Goal: Navigation & Orientation: Find specific page/section

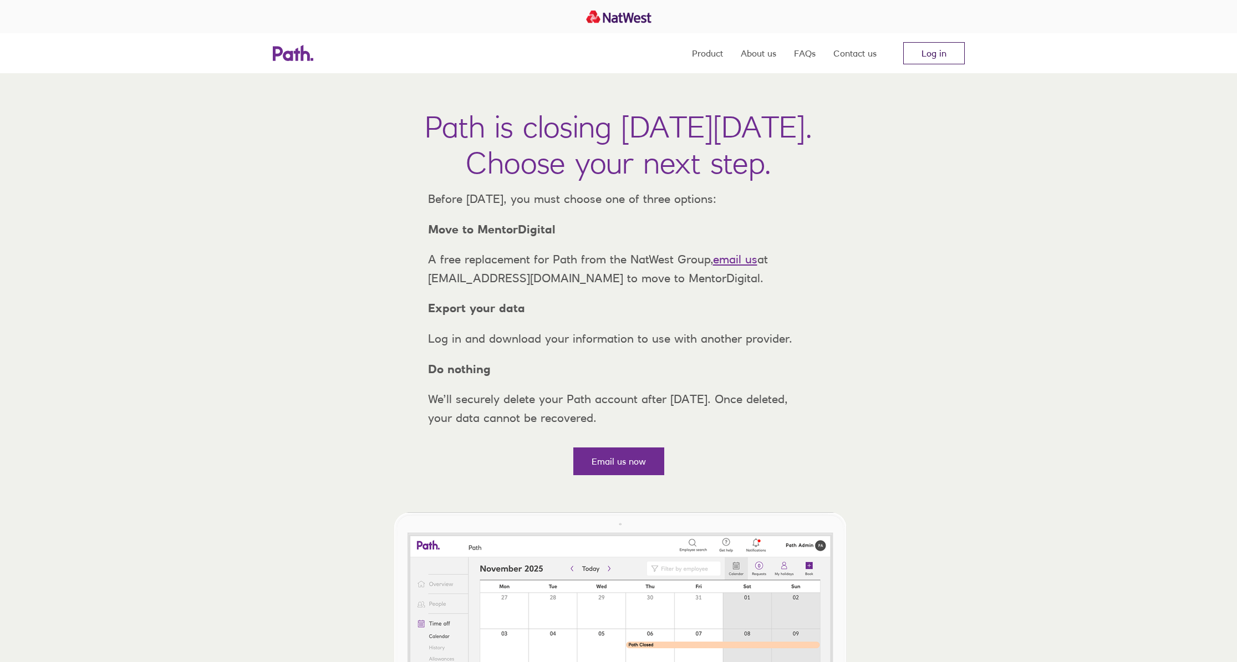
click at [930, 53] on link "Log in" at bounding box center [934, 53] width 62 height 22
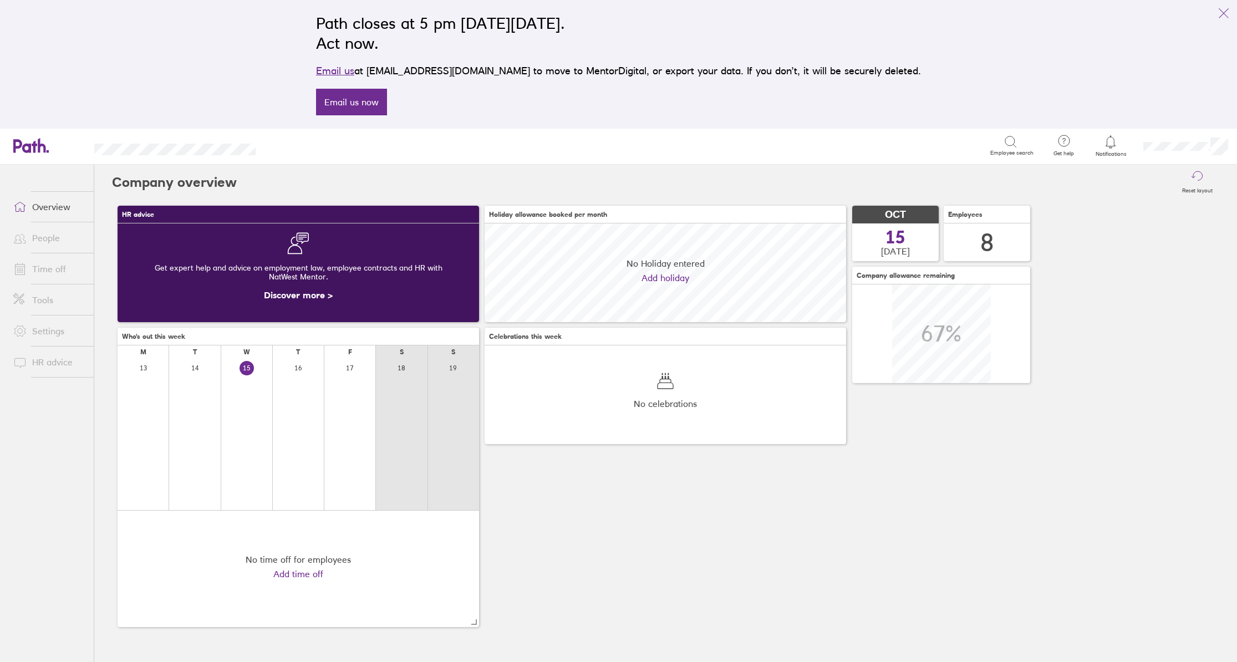
scroll to position [99, 361]
click at [43, 243] on link "People" at bounding box center [48, 238] width 89 height 22
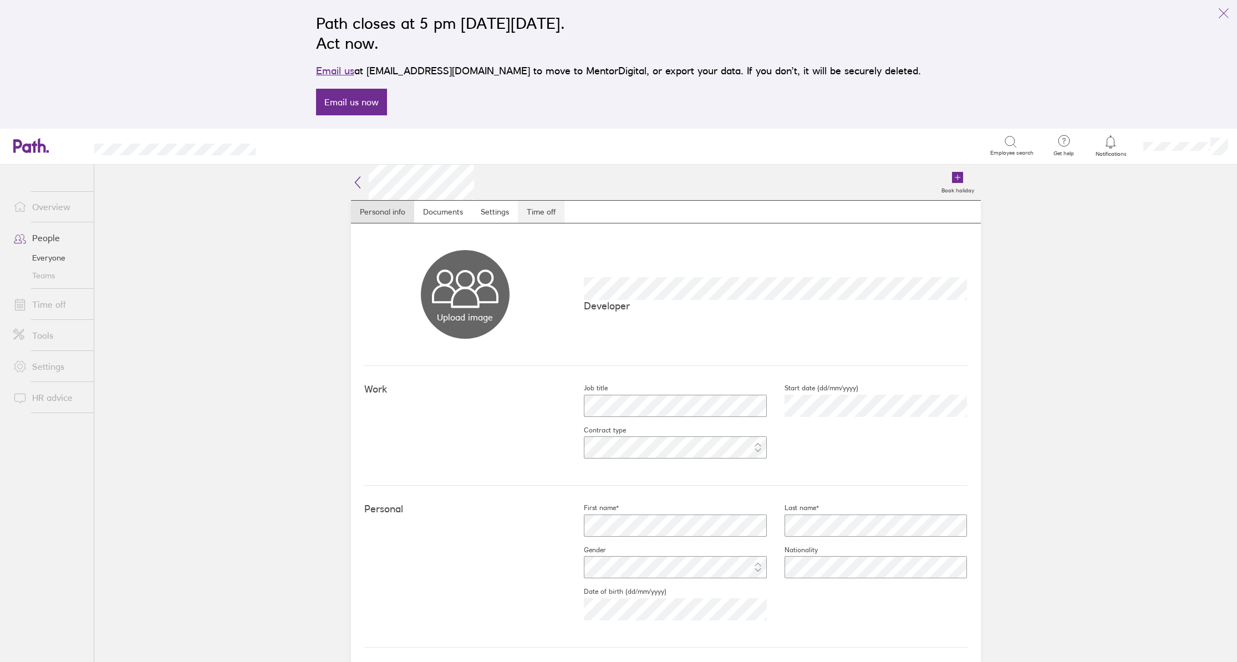
click at [542, 215] on link "Time off" at bounding box center [541, 212] width 47 height 22
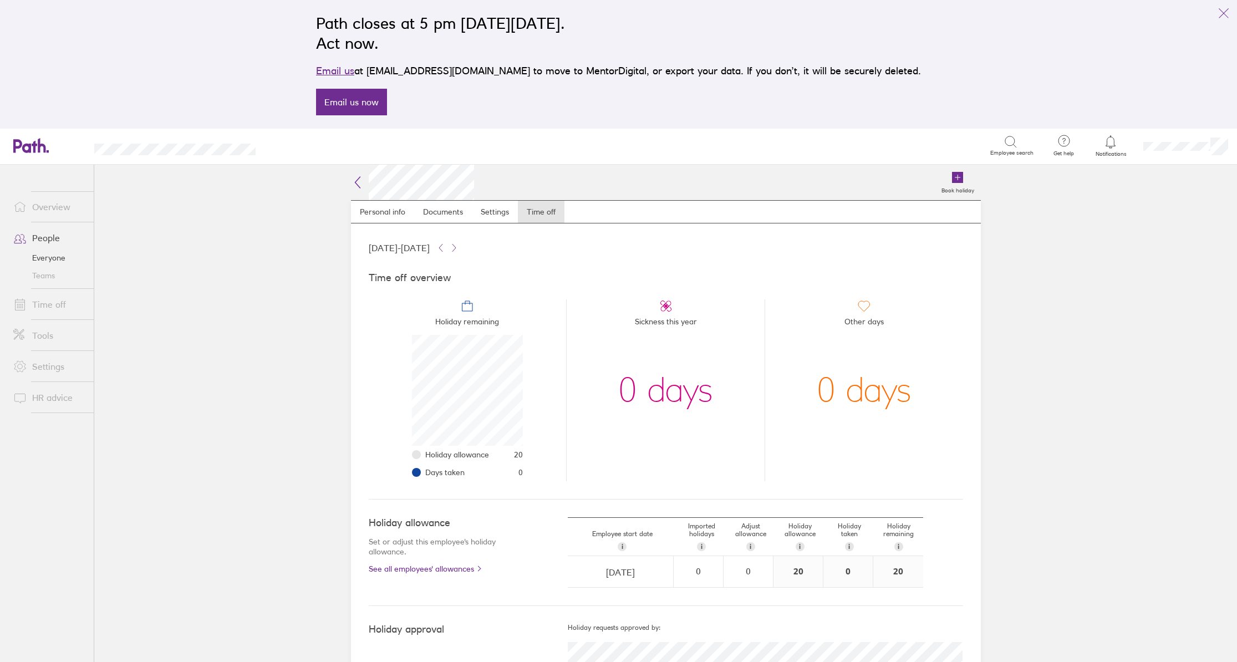
click at [45, 210] on link "Overview" at bounding box center [48, 207] width 89 height 22
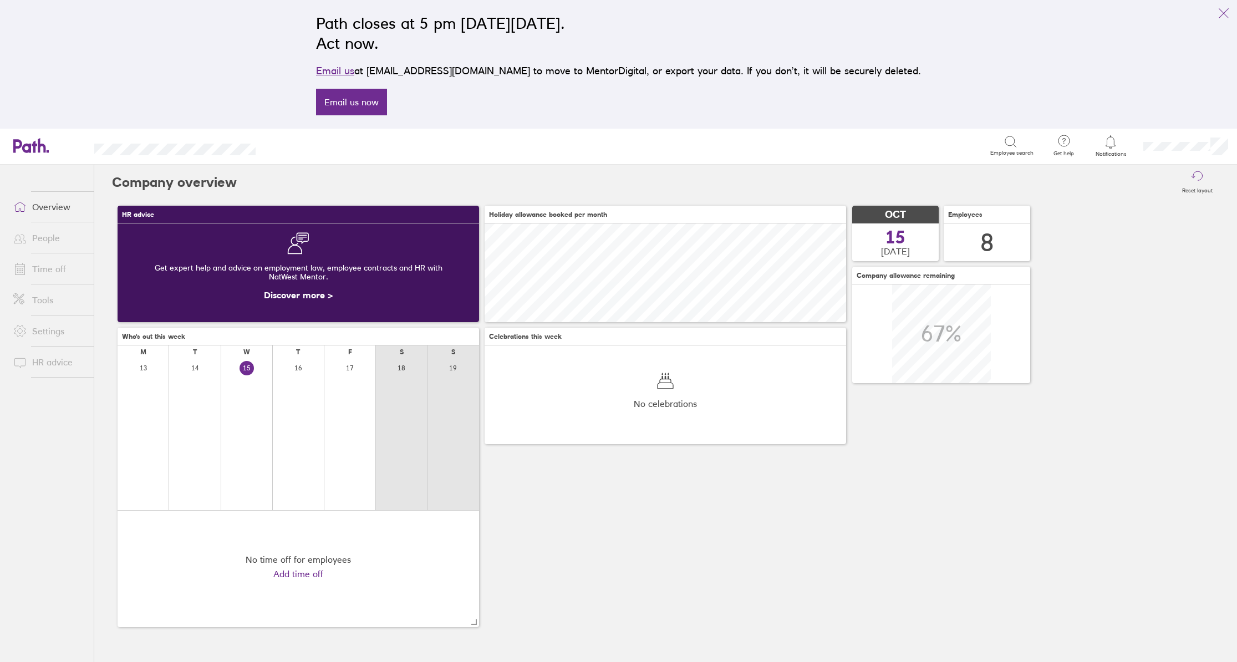
scroll to position [99, 361]
click at [40, 237] on link "People" at bounding box center [48, 238] width 89 height 22
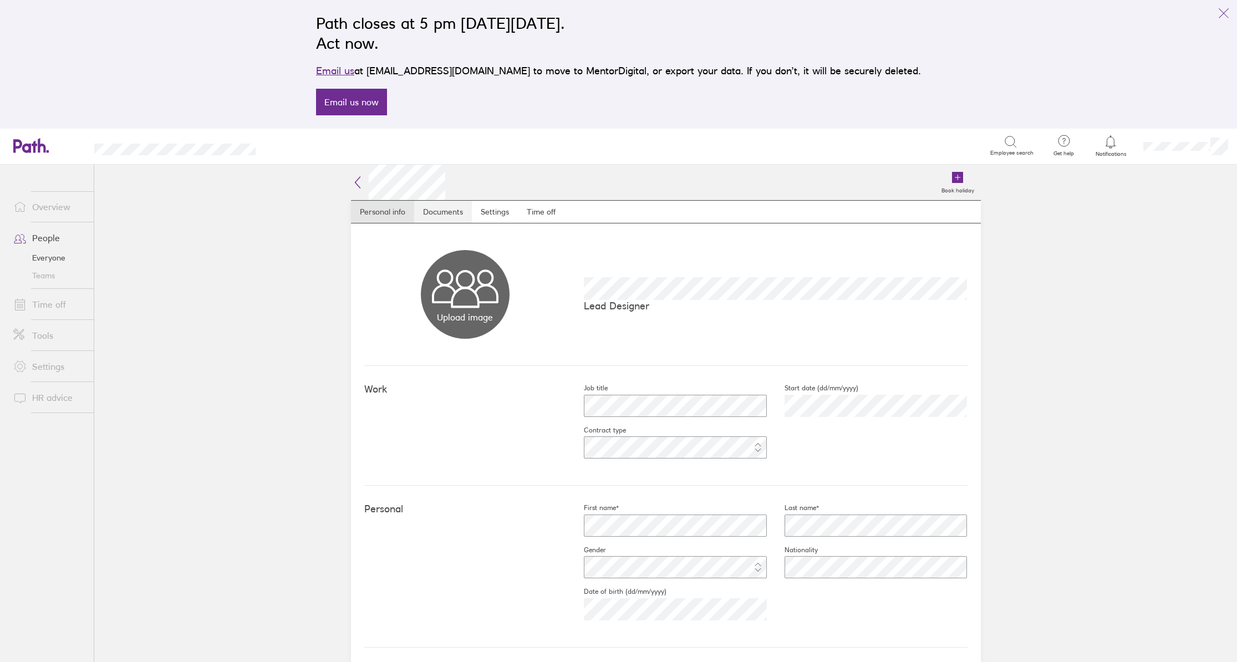
click at [449, 213] on link "Documents" at bounding box center [443, 212] width 58 height 22
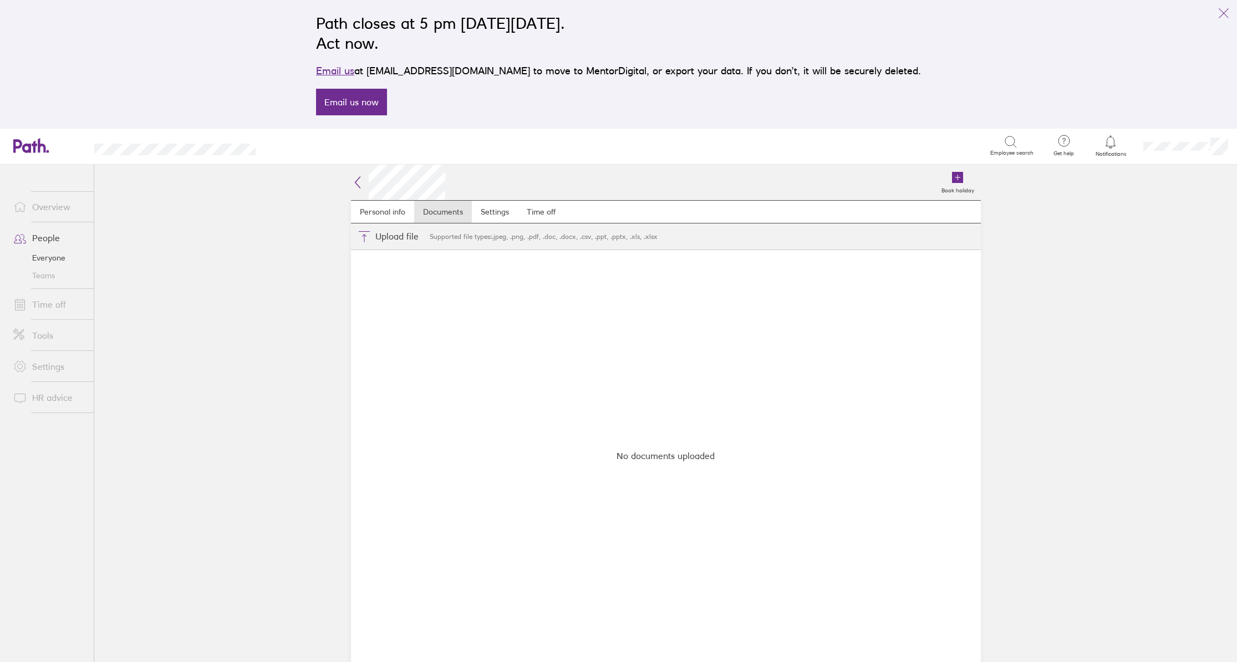
click at [50, 237] on link "People" at bounding box center [48, 238] width 89 height 22
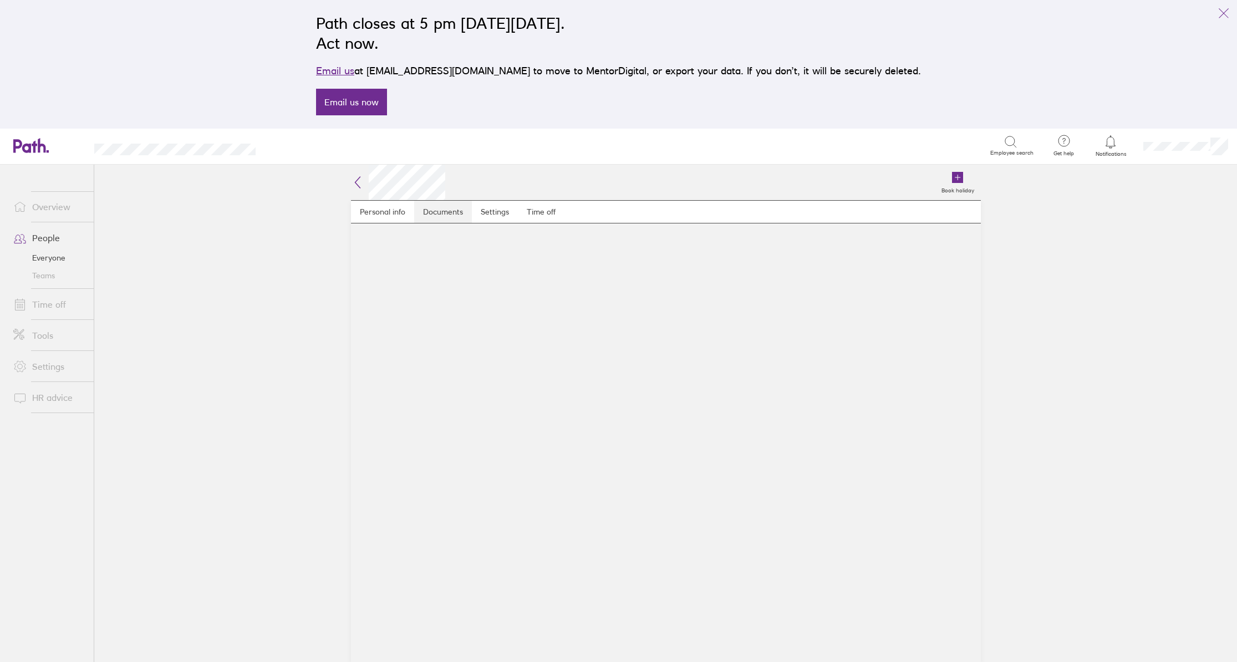
click at [442, 213] on link "Documents" at bounding box center [443, 212] width 58 height 22
